Goal: Information Seeking & Learning: Find specific fact

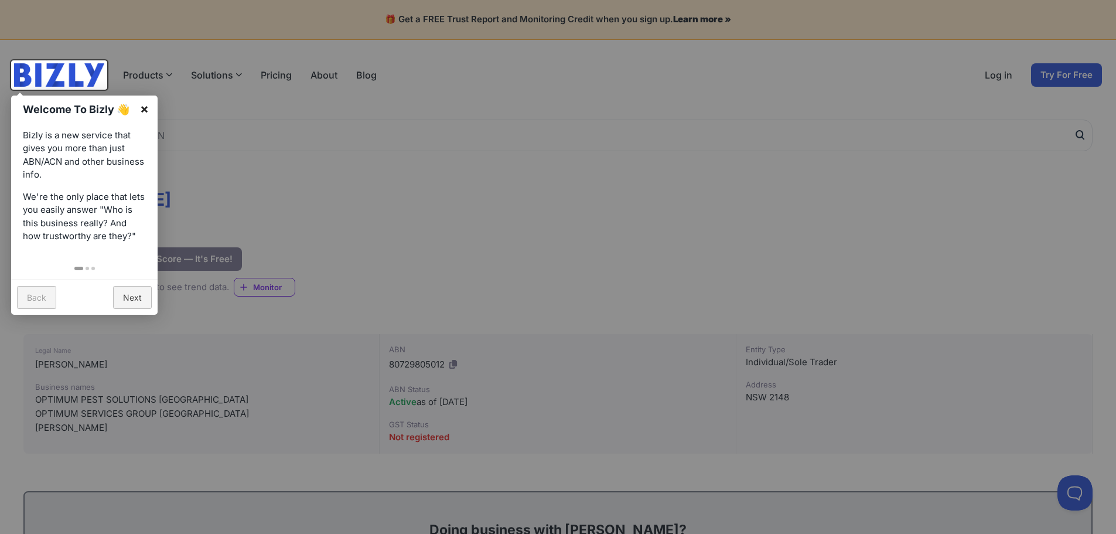
click at [149, 103] on link "×" at bounding box center [144, 108] width 26 height 26
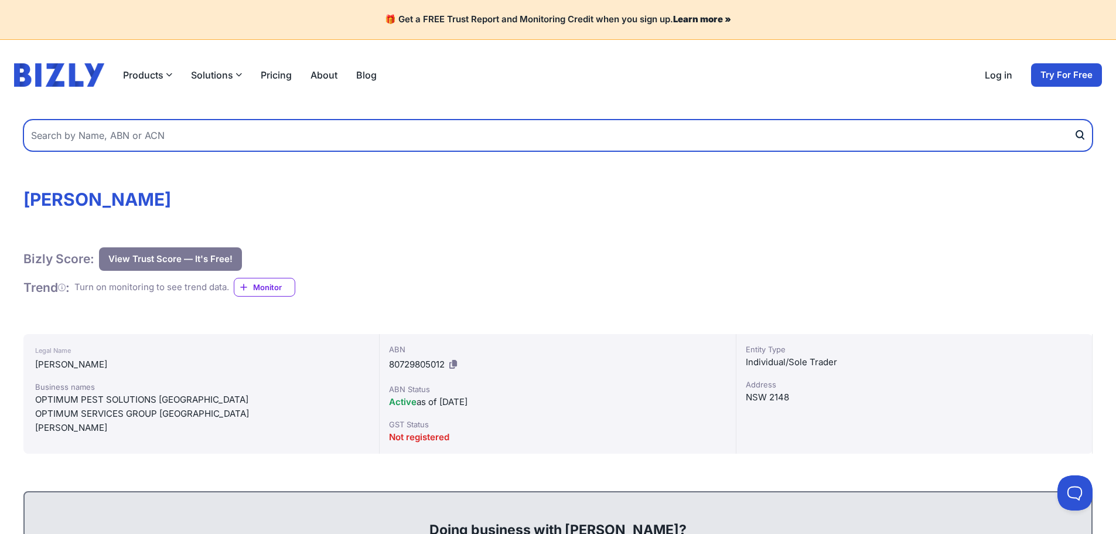
drag, startPoint x: 193, startPoint y: 137, endPoint x: -85, endPoint y: 138, distance: 277.6
type input "[PERSON_NAME]"
click at [1074, 119] on button "submit" at bounding box center [1083, 135] width 19 height 32
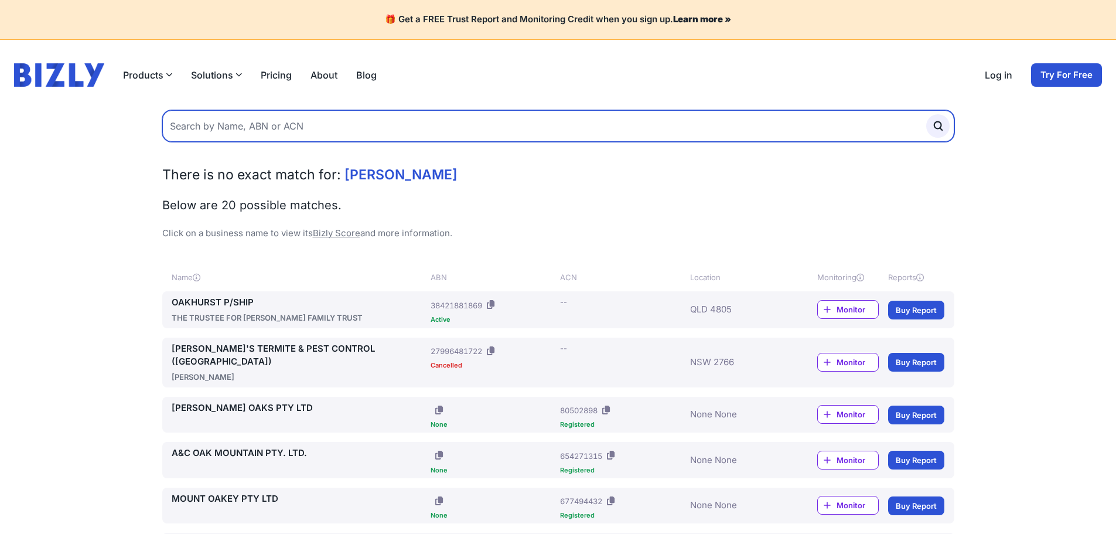
drag, startPoint x: 315, startPoint y: 124, endPoint x: 74, endPoint y: 123, distance: 240.1
type input "cool fast"
click at [926, 114] on button "submit" at bounding box center [937, 125] width 23 height 23
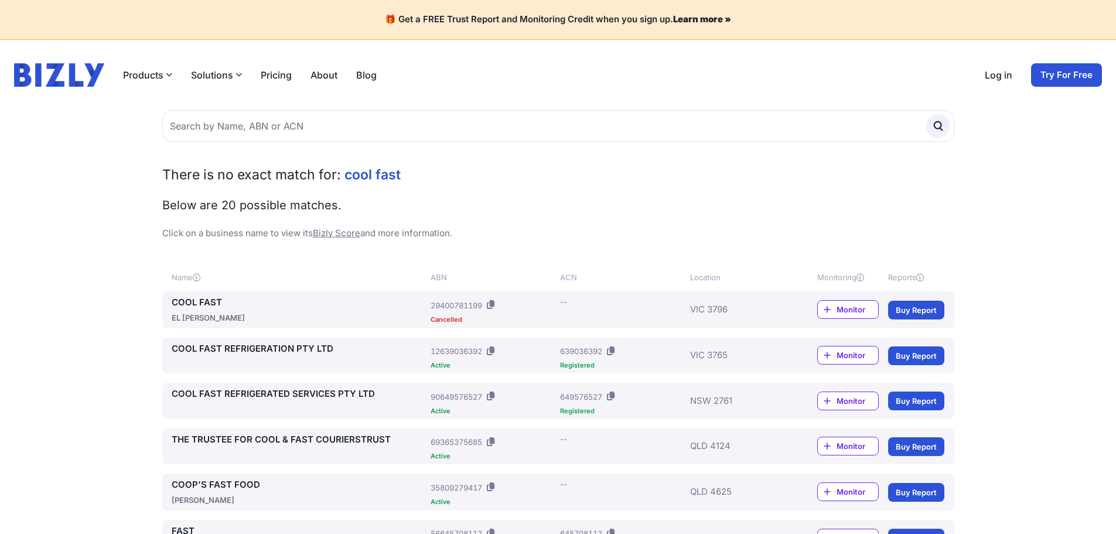
scroll to position [59, 0]
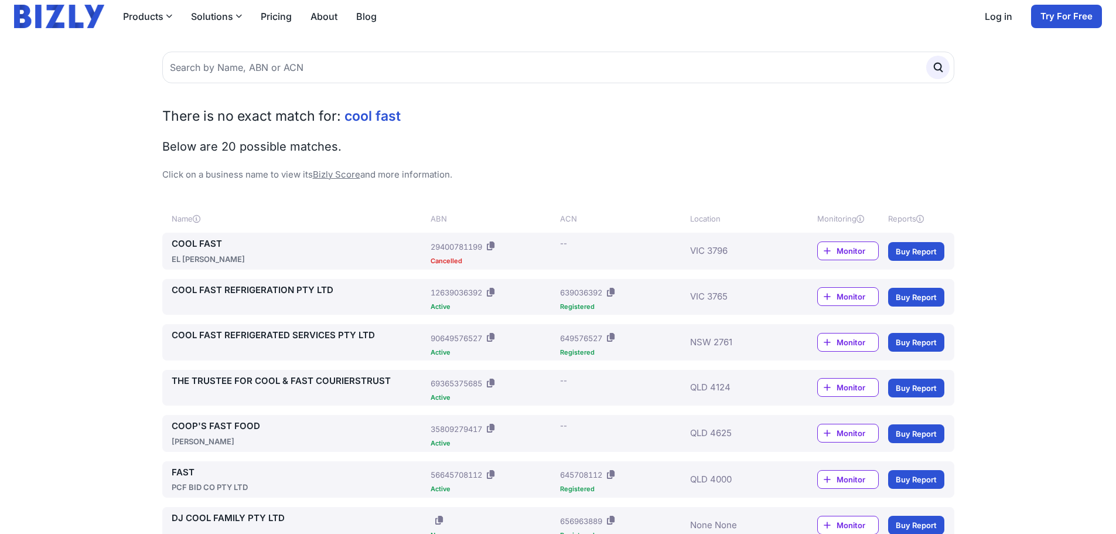
click at [310, 337] on link "COOL FAST REFRIGERATED SERVICES PTY LTD" at bounding box center [299, 335] width 255 height 13
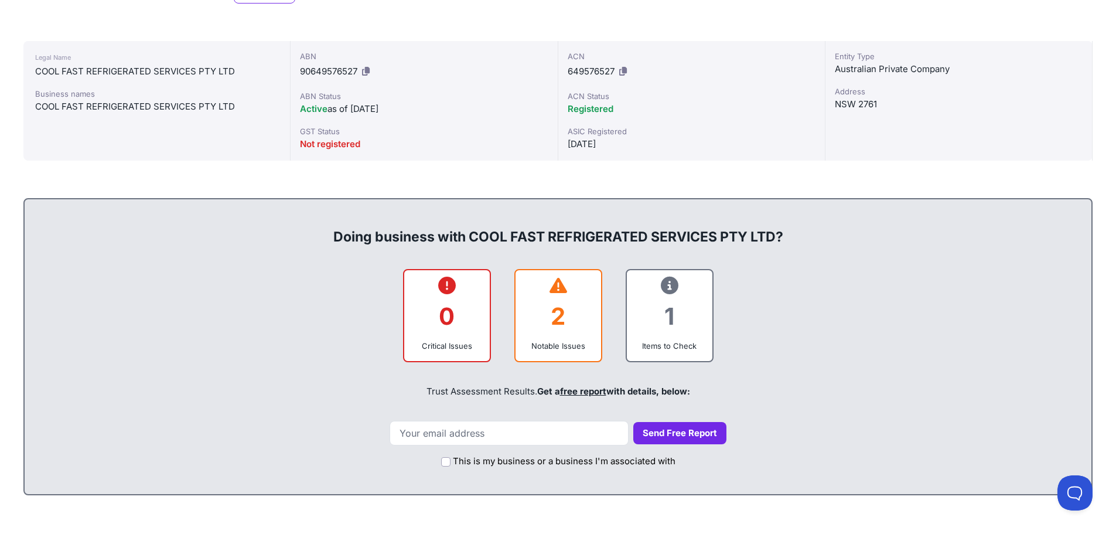
click at [566, 305] on div "2" at bounding box center [558, 315] width 67 height 47
